Goal: Task Accomplishment & Management: Complete application form

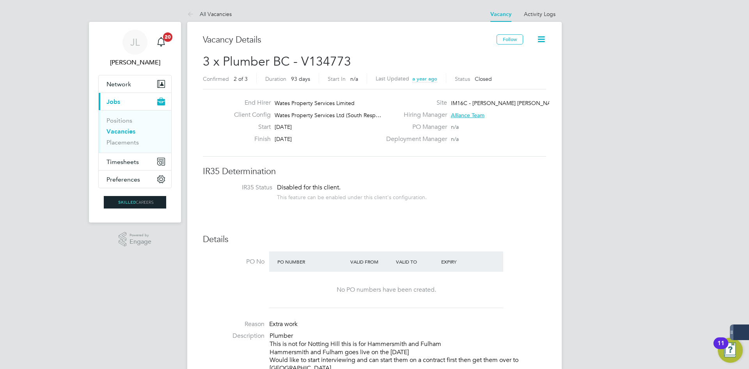
click at [130, 136] on li "Vacancies" at bounding box center [136, 133] width 59 height 11
click at [130, 135] on link "Vacancies" at bounding box center [121, 131] width 29 height 7
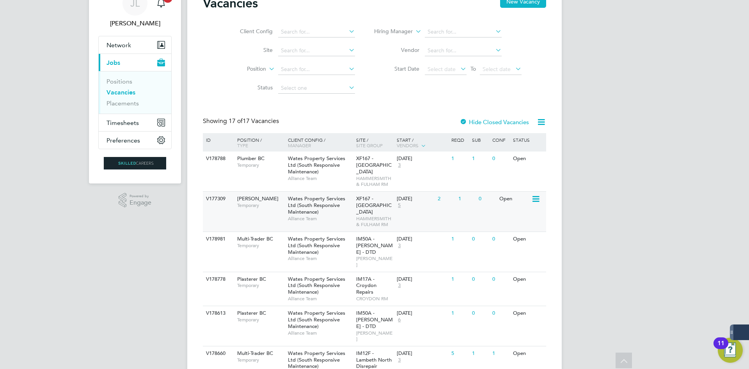
click at [424, 210] on div "09 Sep 2025 5" at bounding box center [415, 202] width 41 height 21
click at [279, 167] on span "Temporary" at bounding box center [260, 165] width 47 height 6
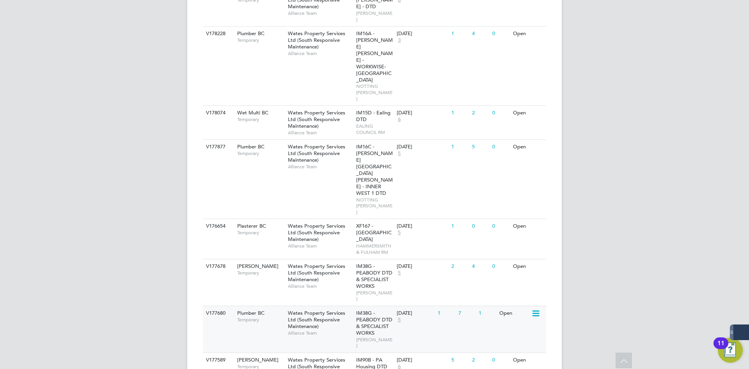
click at [416, 306] on div "14 Aug 2025 5" at bounding box center [415, 316] width 41 height 21
click at [293, 263] on span "Wates Property Services Ltd (South Responsive Maintenance)" at bounding box center [316, 273] width 57 height 20
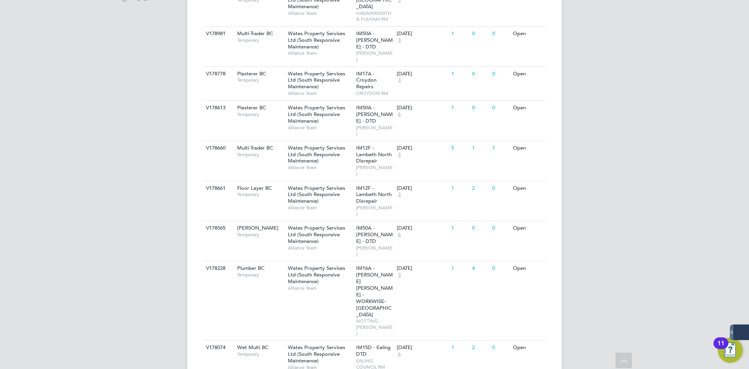
scroll to position [245, 0]
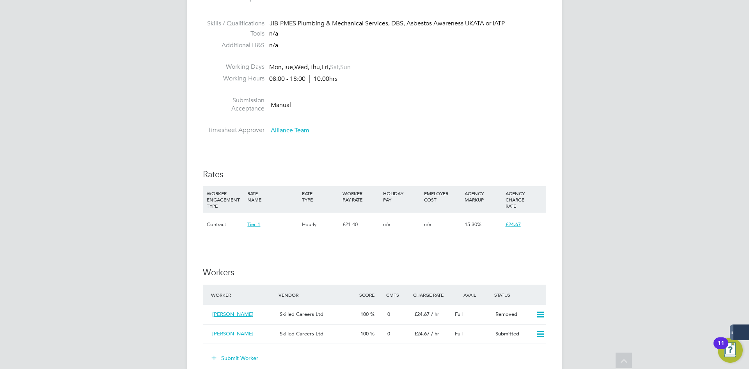
scroll to position [312, 0]
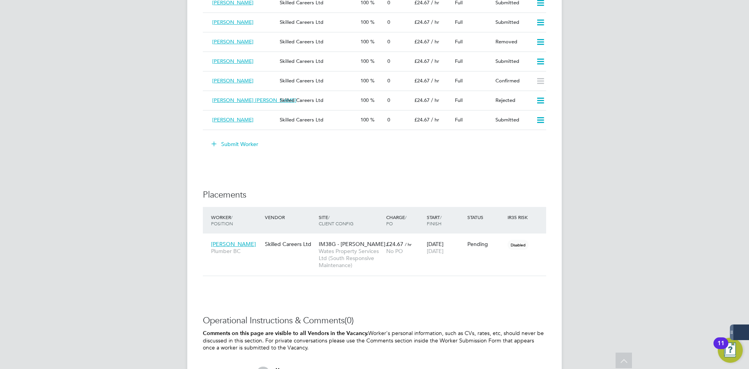
scroll to position [937, 0]
